Goal: Information Seeking & Learning: Understand process/instructions

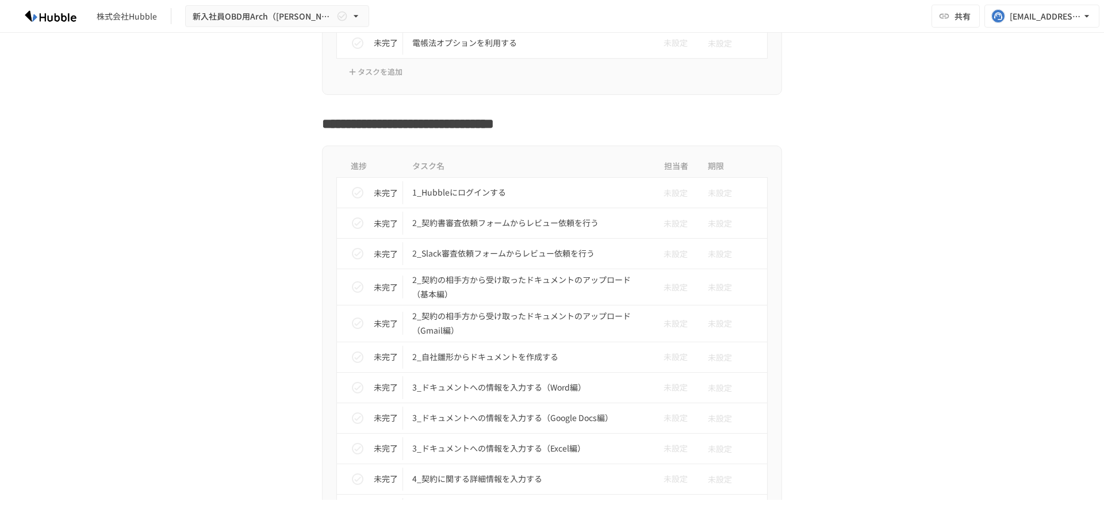
scroll to position [1797, 0]
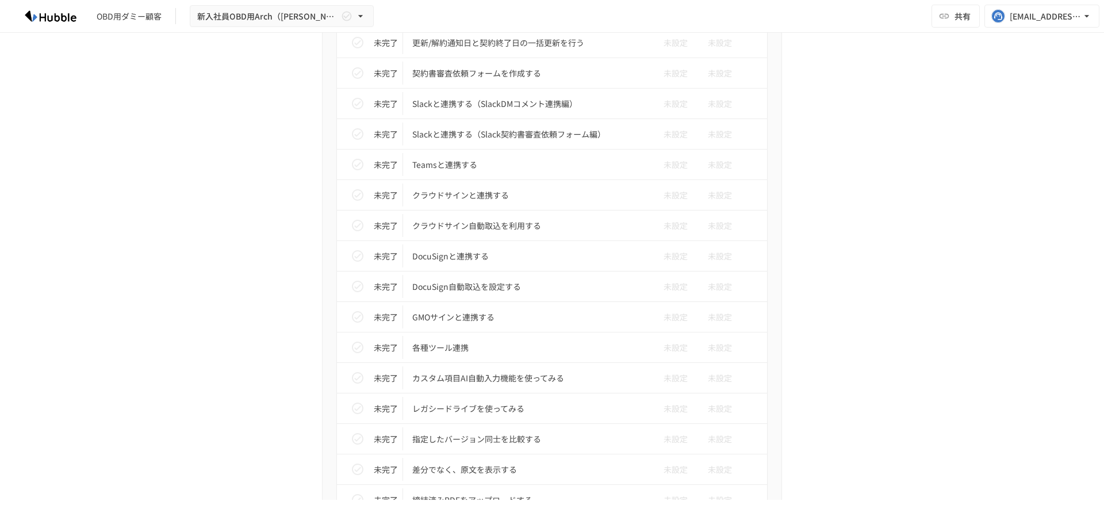
scroll to position [970, 0]
click at [456, 314] on p "GMOサインと連携する" at bounding box center [527, 316] width 231 height 14
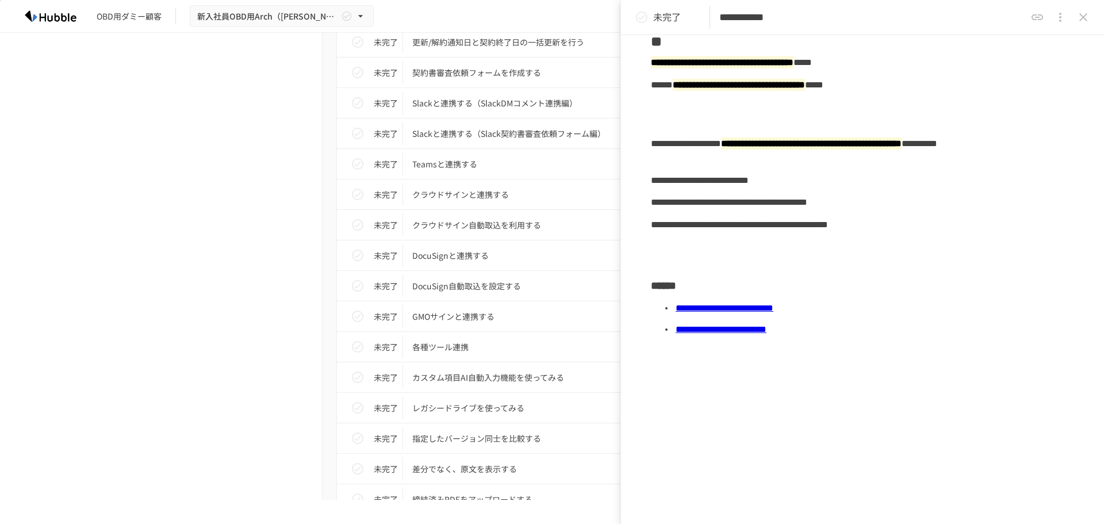
scroll to position [110, 0]
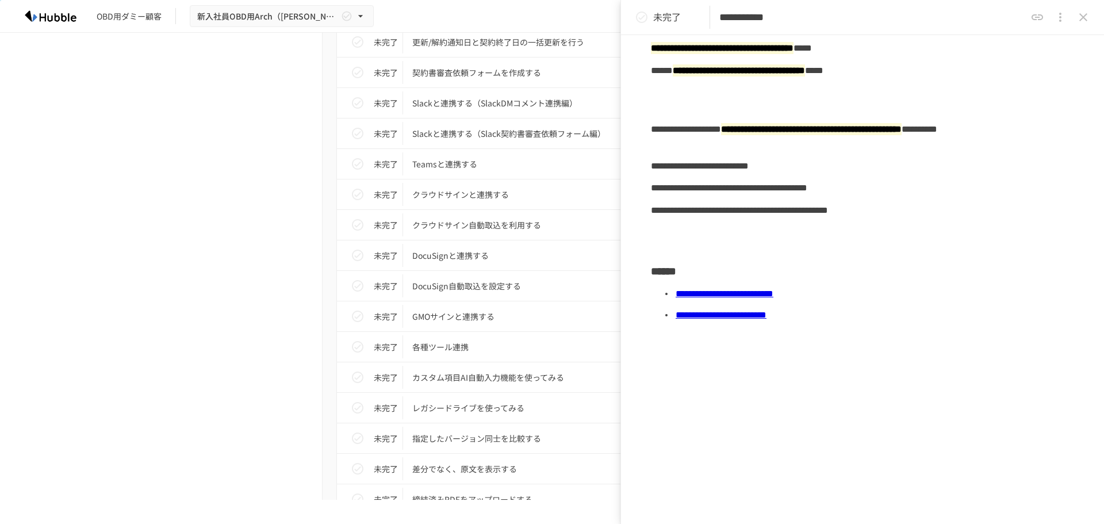
click at [223, 259] on div "進捗 タスク名 担当者 期限 未完了 Hubbleにログインする 未設定 未設定 未完了 ユーザーを追加する 未設定 未設定 未完了 フォルダを作成する 未設…" at bounding box center [552, 75] width 702 height 1136
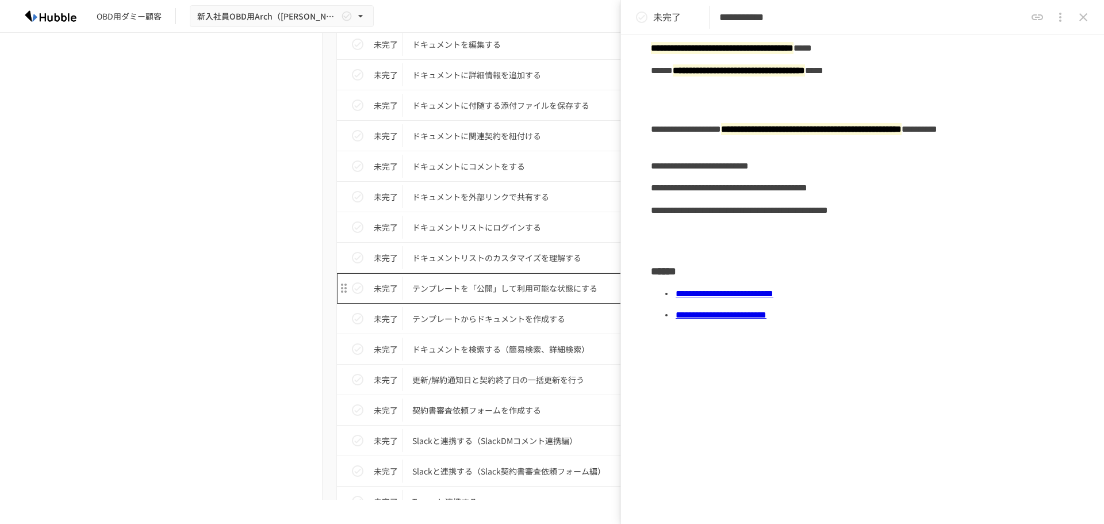
scroll to position [690, 0]
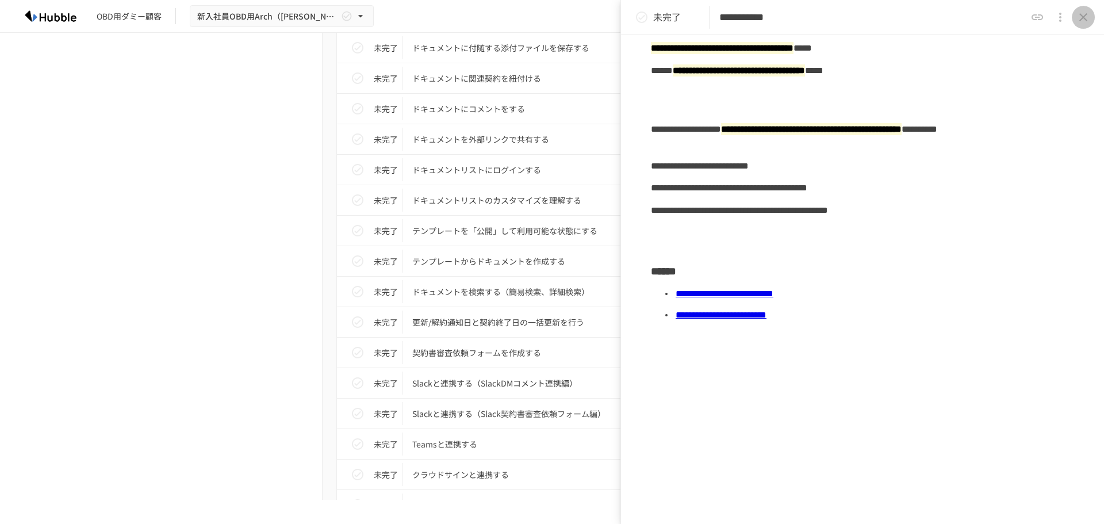
click at [1084, 16] on icon "close drawer" at bounding box center [1084, 17] width 14 height 14
